Goal: Find specific page/section: Find specific page/section

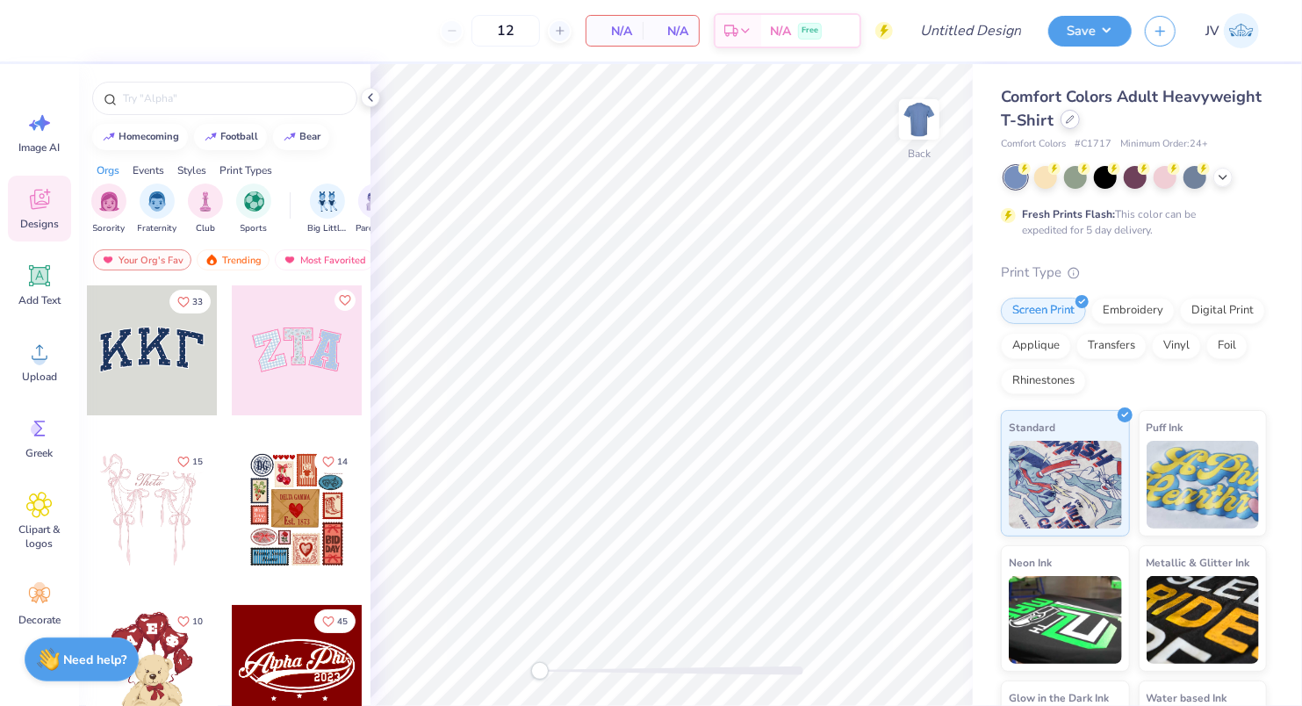
click at [1075, 126] on div at bounding box center [1070, 119] width 19 height 19
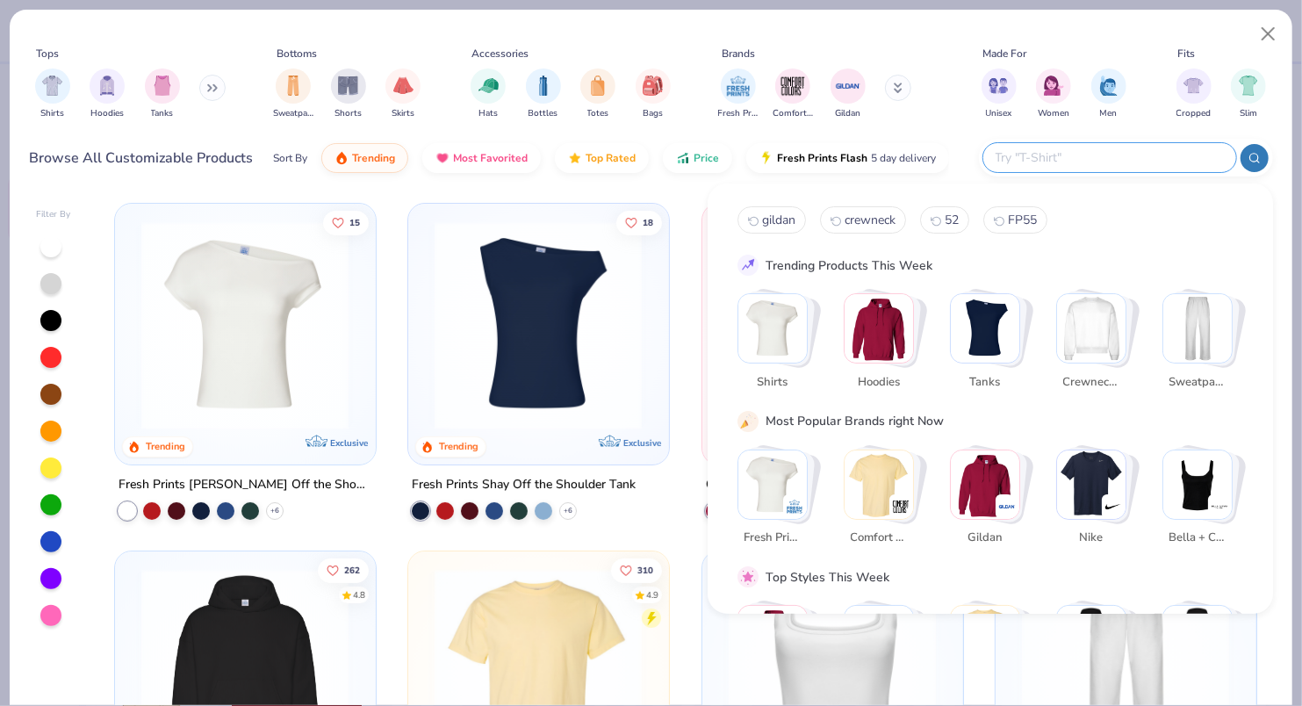
click at [1128, 155] on input "text" at bounding box center [1109, 158] width 230 height 20
paste input "BE004"
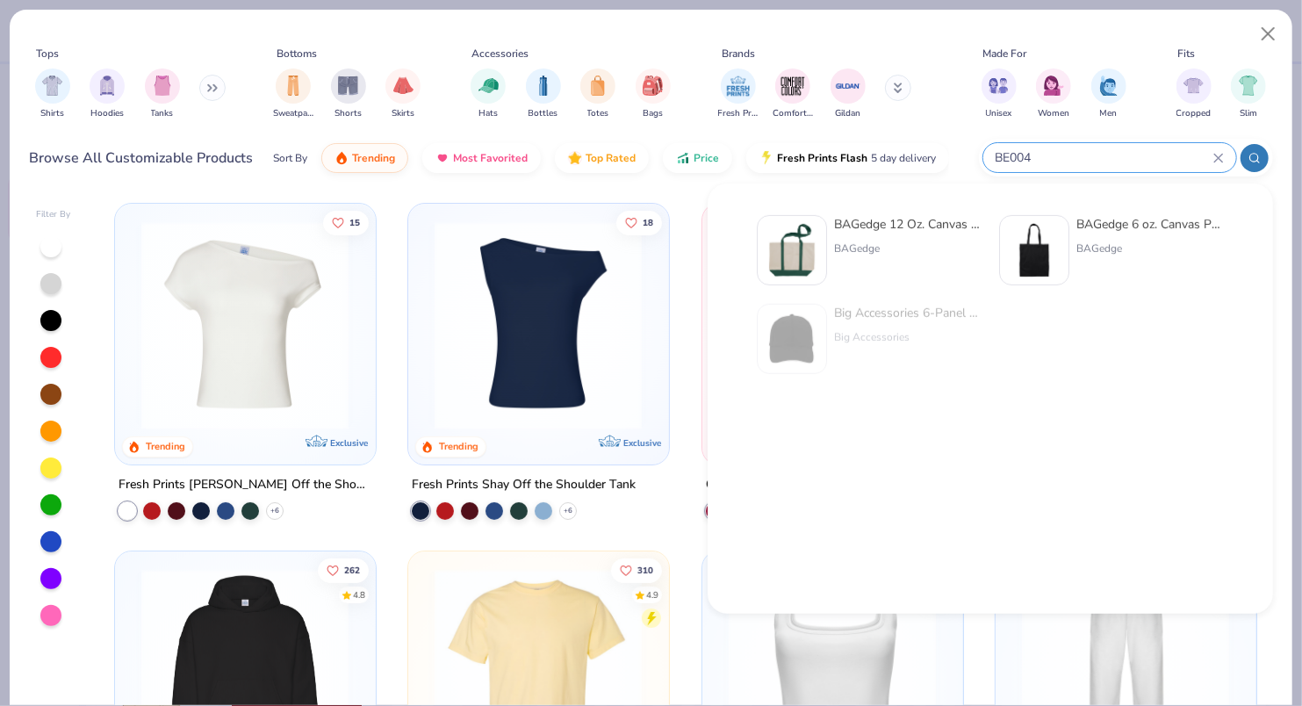
type input "BE004"
click at [795, 256] on img at bounding box center [792, 250] width 54 height 54
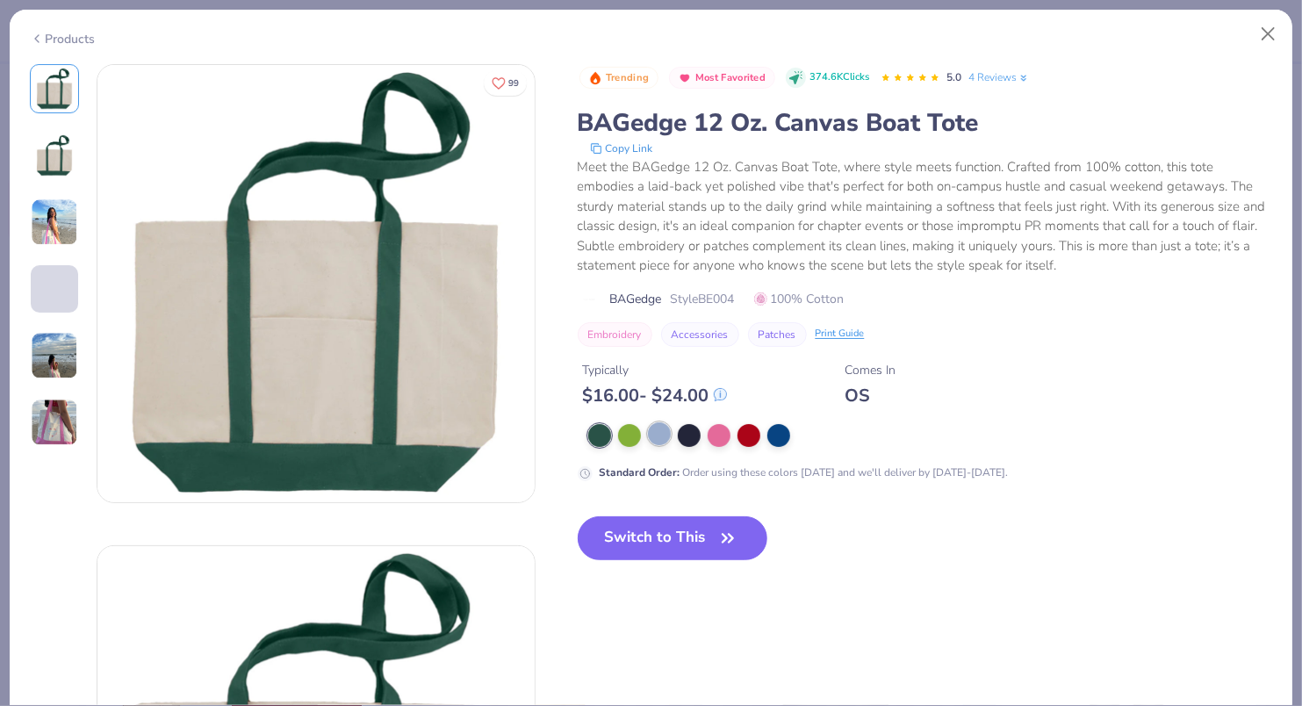
click at [660, 435] on div at bounding box center [659, 433] width 23 height 23
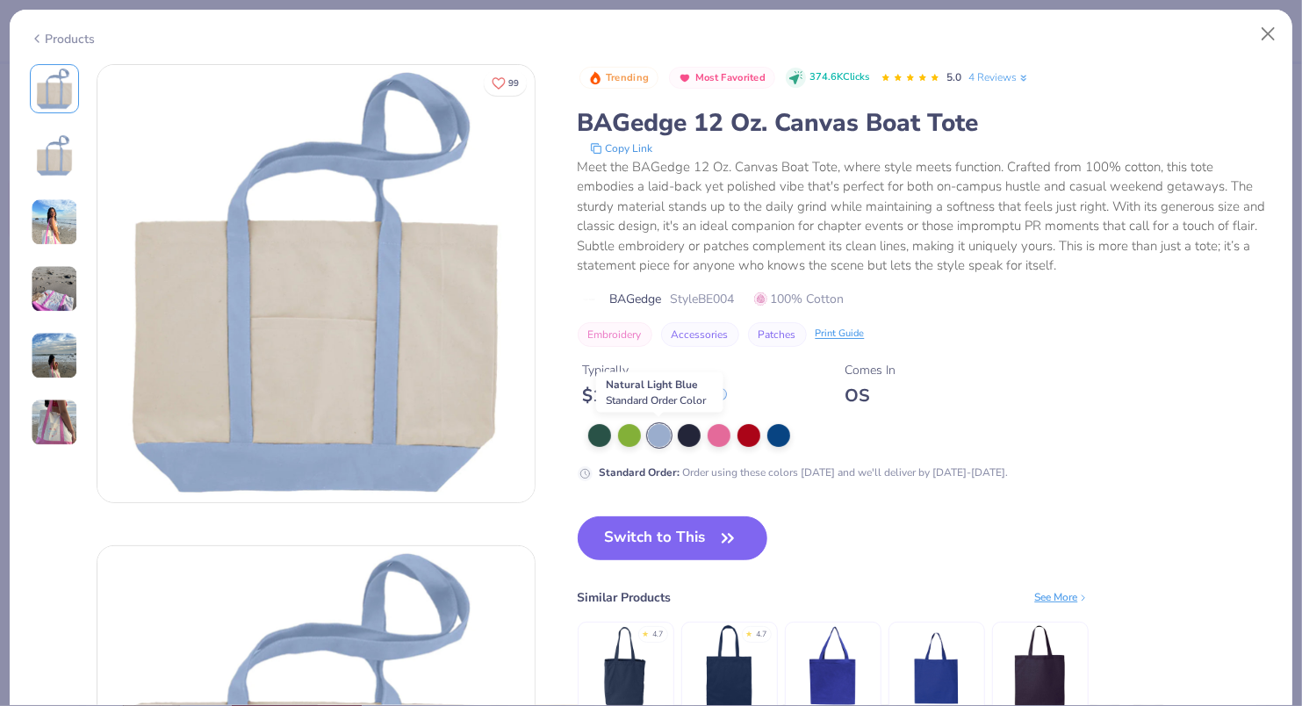
click at [654, 438] on div at bounding box center [659, 435] width 23 height 23
click at [1273, 30] on button "Close" at bounding box center [1268, 34] width 33 height 33
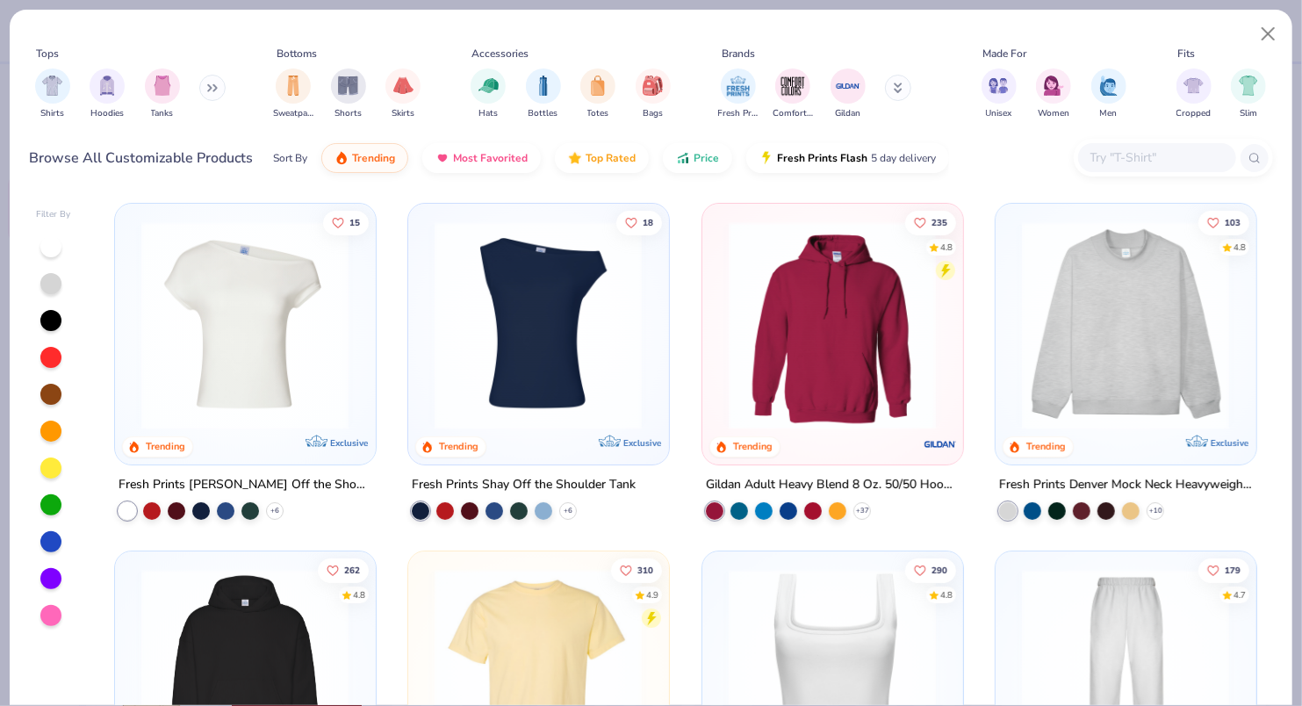
click at [1107, 169] on div at bounding box center [1157, 157] width 158 height 29
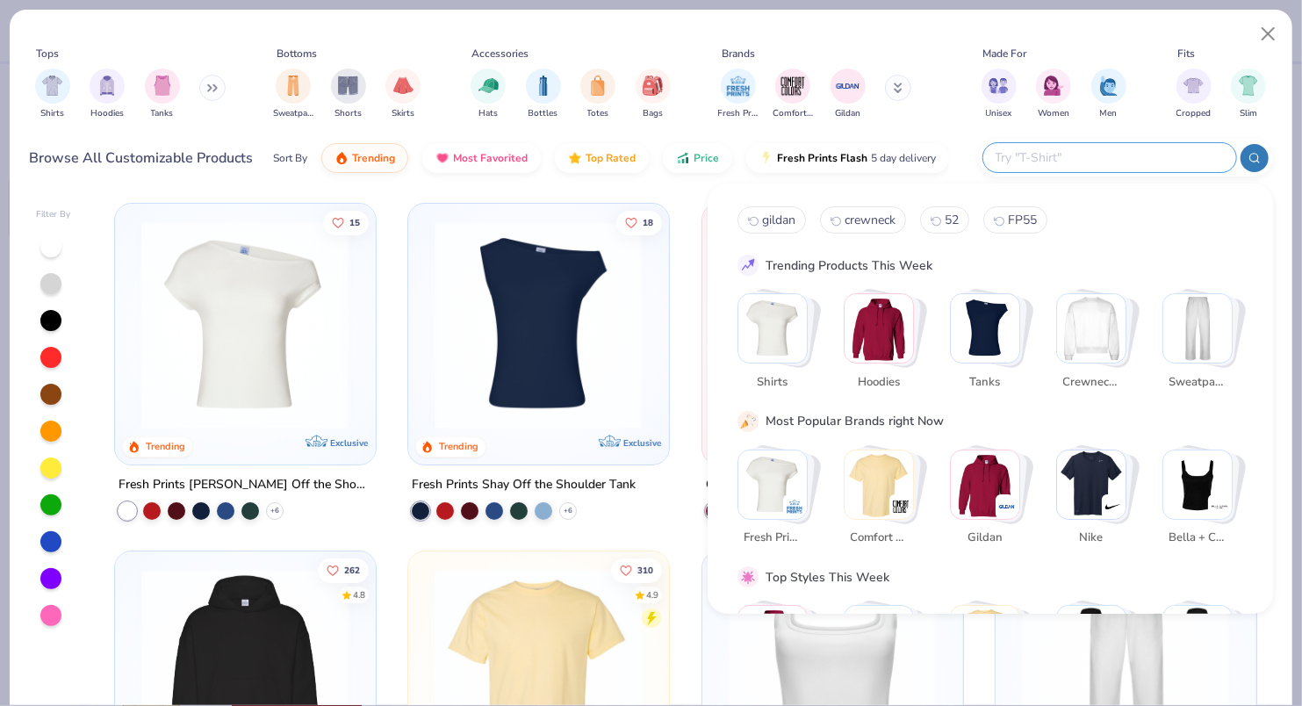
paste input "G180"
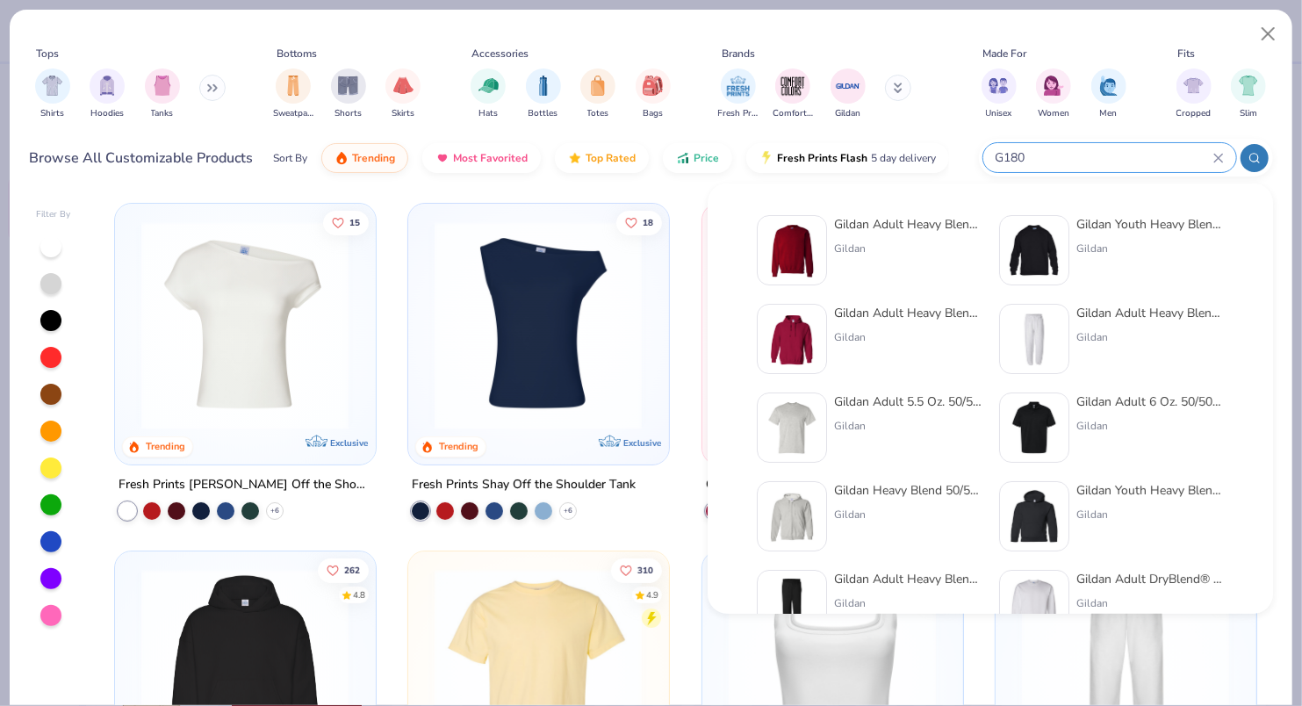
type input "G180"
click at [858, 228] on div "Gildan Adult Heavy Blend Adult 8 Oz. 50/50 Fleece Crew" at bounding box center [908, 224] width 148 height 18
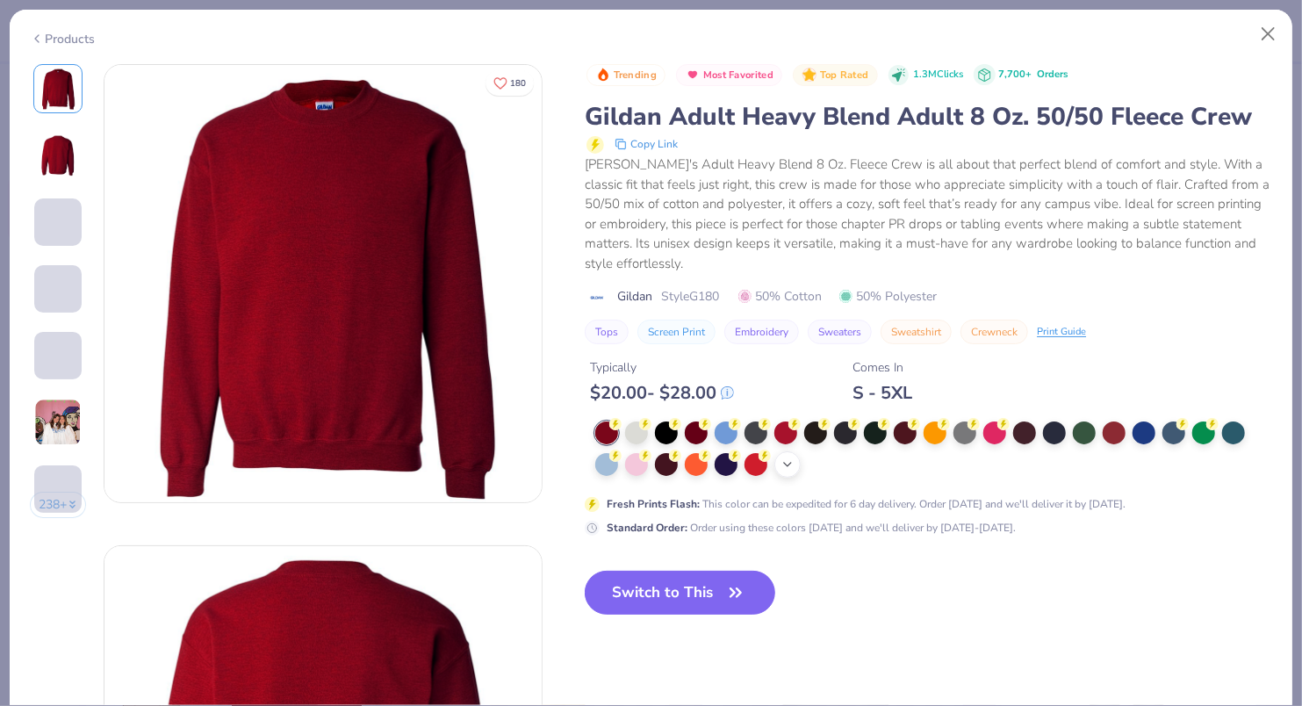
click at [790, 459] on icon at bounding box center [788, 465] width 14 height 14
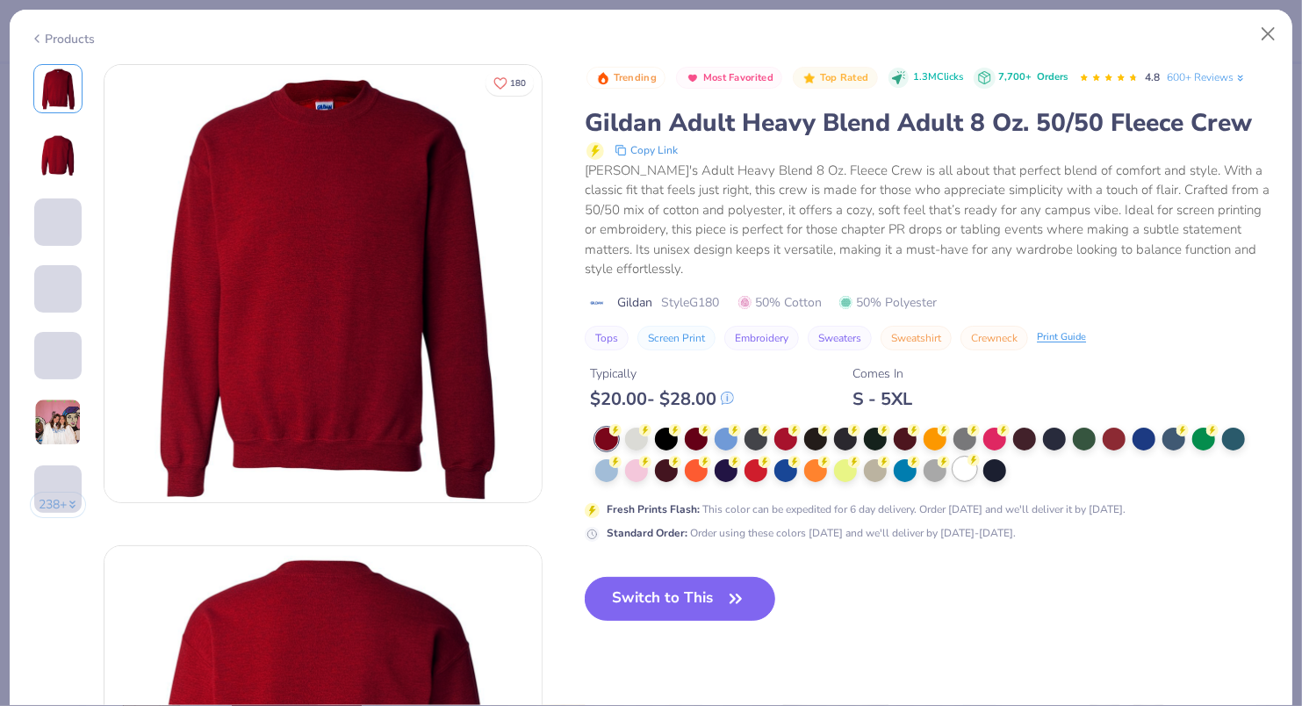
click at [968, 471] on div at bounding box center [965, 469] width 23 height 23
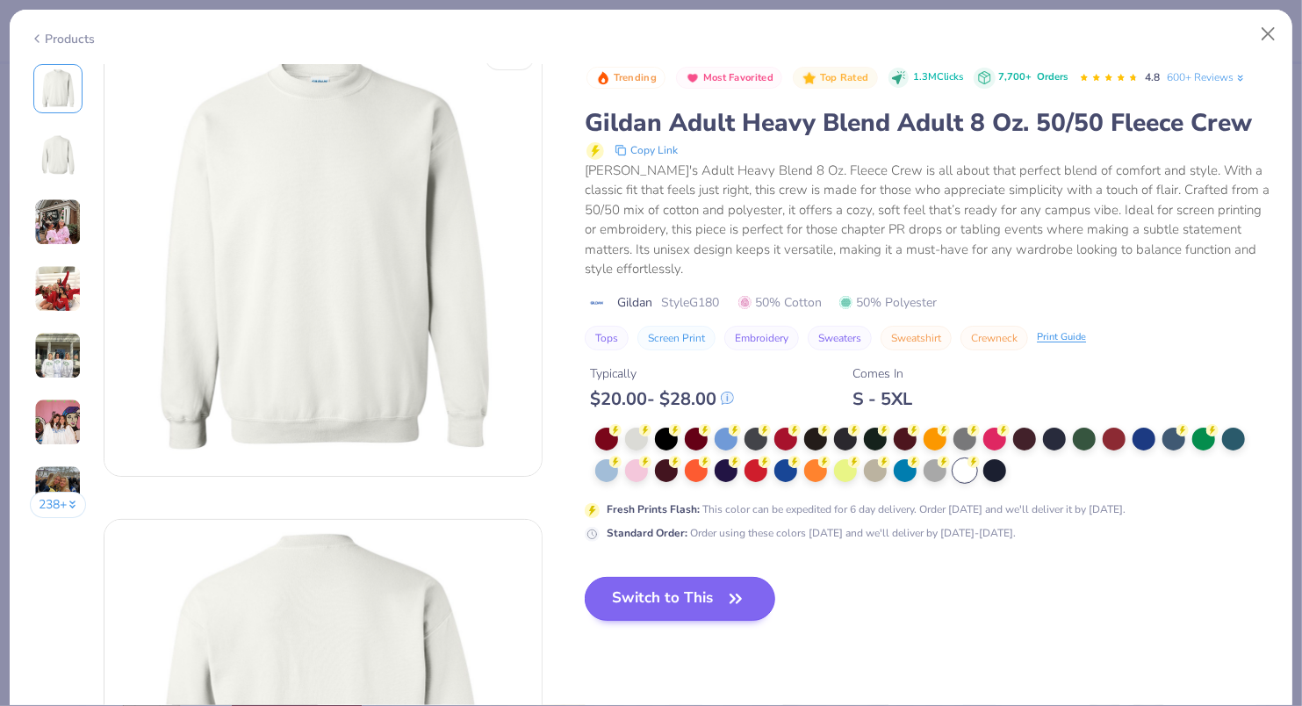
scroll to position [27, 0]
click at [714, 605] on button "Switch to This" at bounding box center [680, 599] width 191 height 44
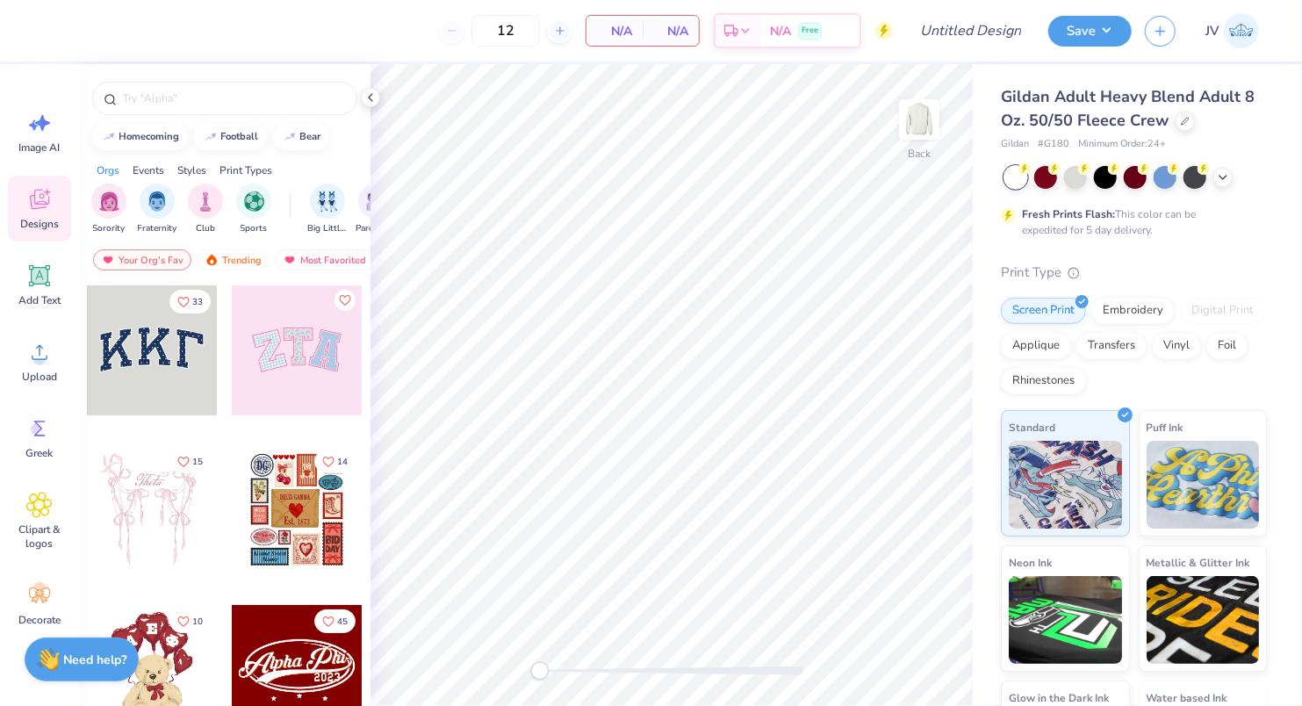
click at [1063, 140] on span "# G180" at bounding box center [1054, 144] width 32 height 15
copy span "G180"
